Goal: Navigation & Orientation: Understand site structure

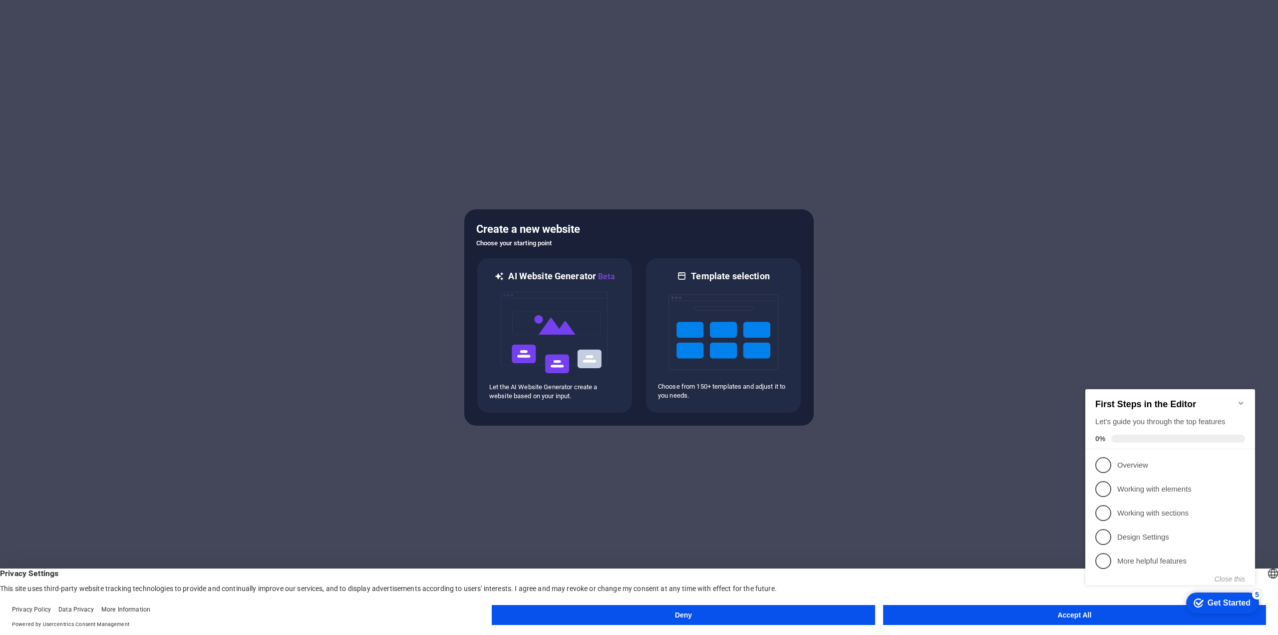
click at [974, 615] on button "Accept All" at bounding box center [1074, 615] width 383 height 20
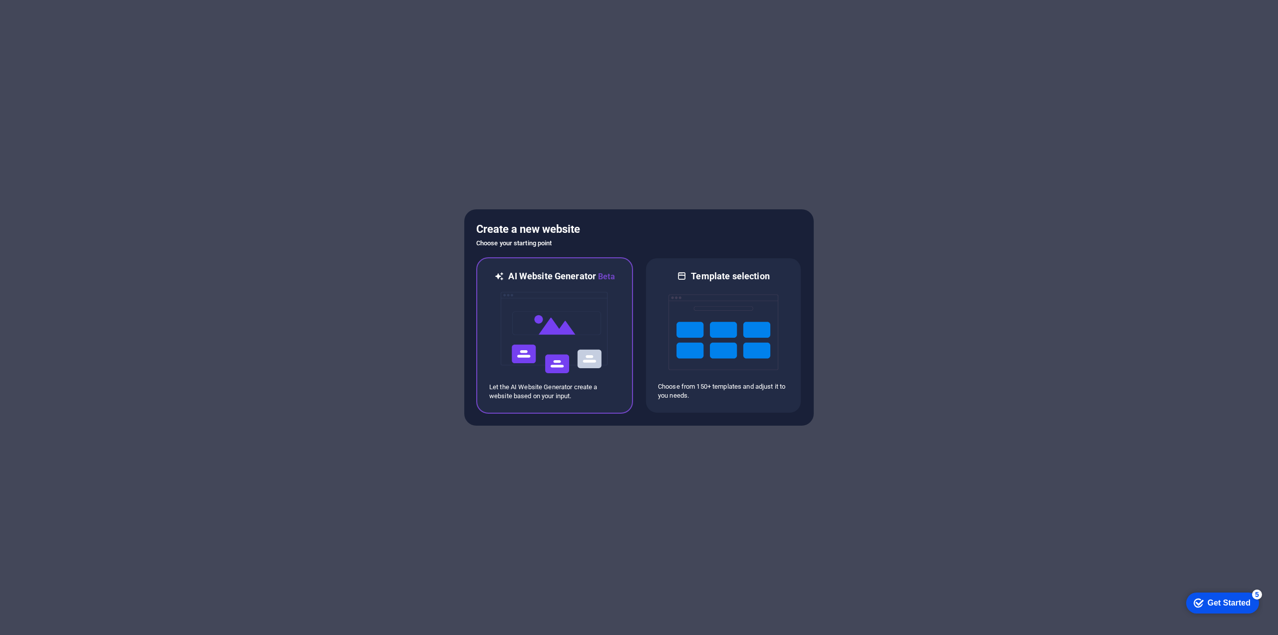
click at [546, 357] on img at bounding box center [555, 333] width 110 height 100
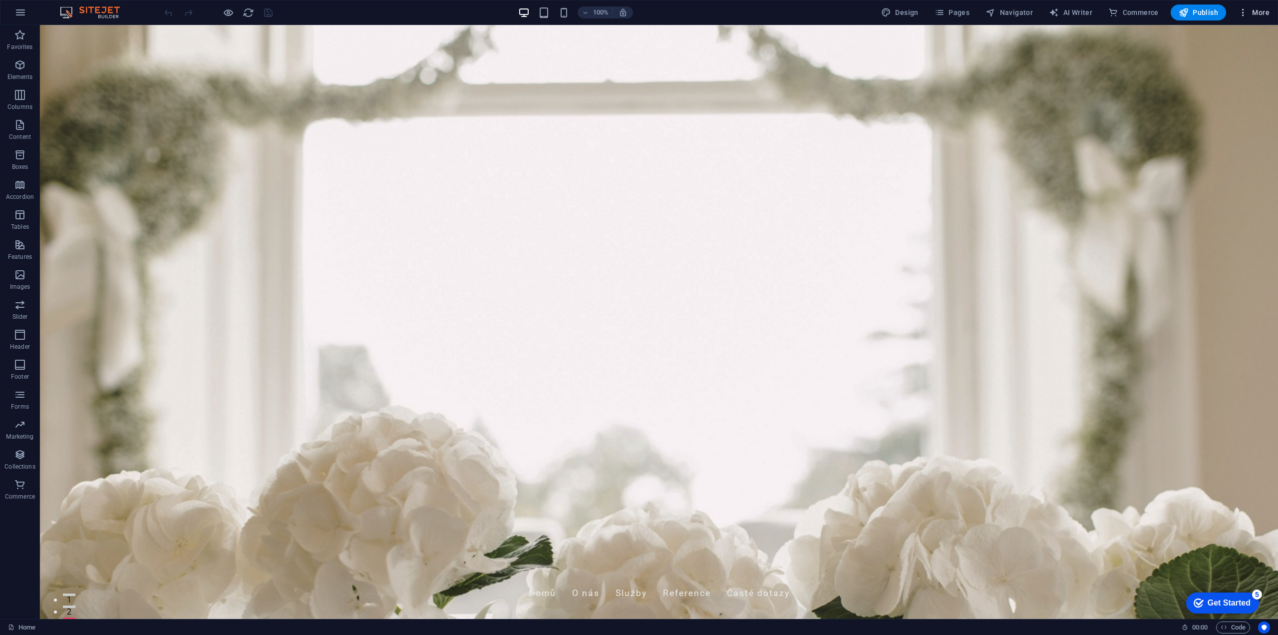
click at [1259, 10] on span "More" at bounding box center [1253, 12] width 31 height 10
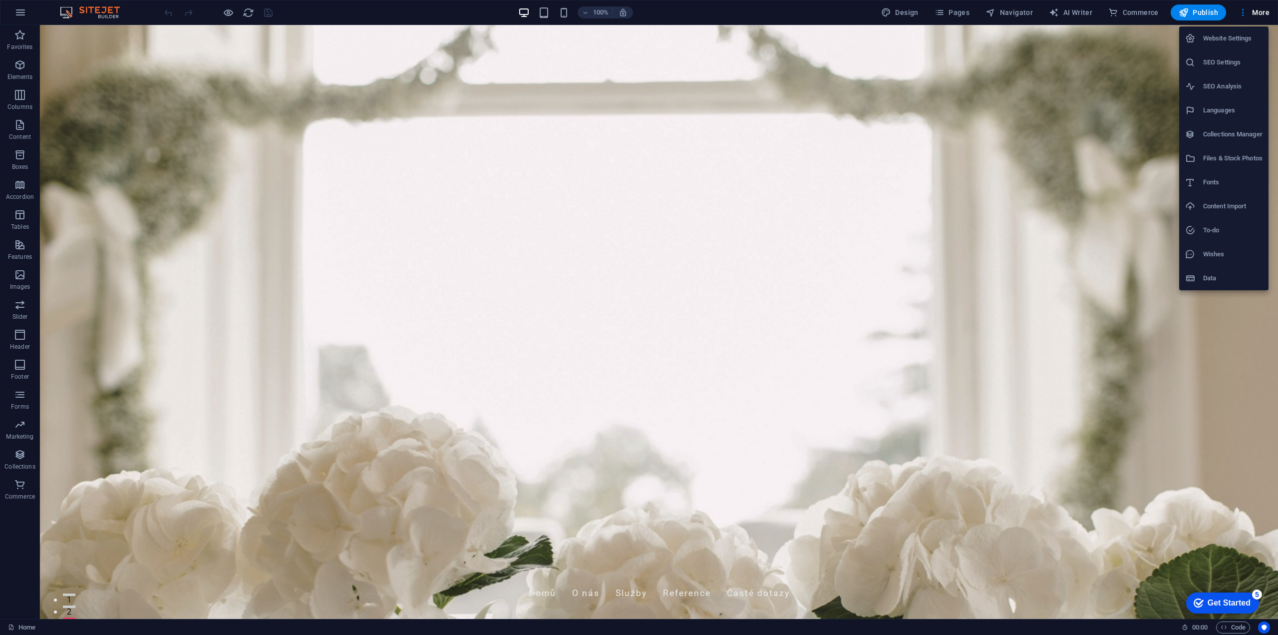
click at [974, 444] on div at bounding box center [639, 317] width 1278 height 635
